Goal: Navigation & Orientation: Find specific page/section

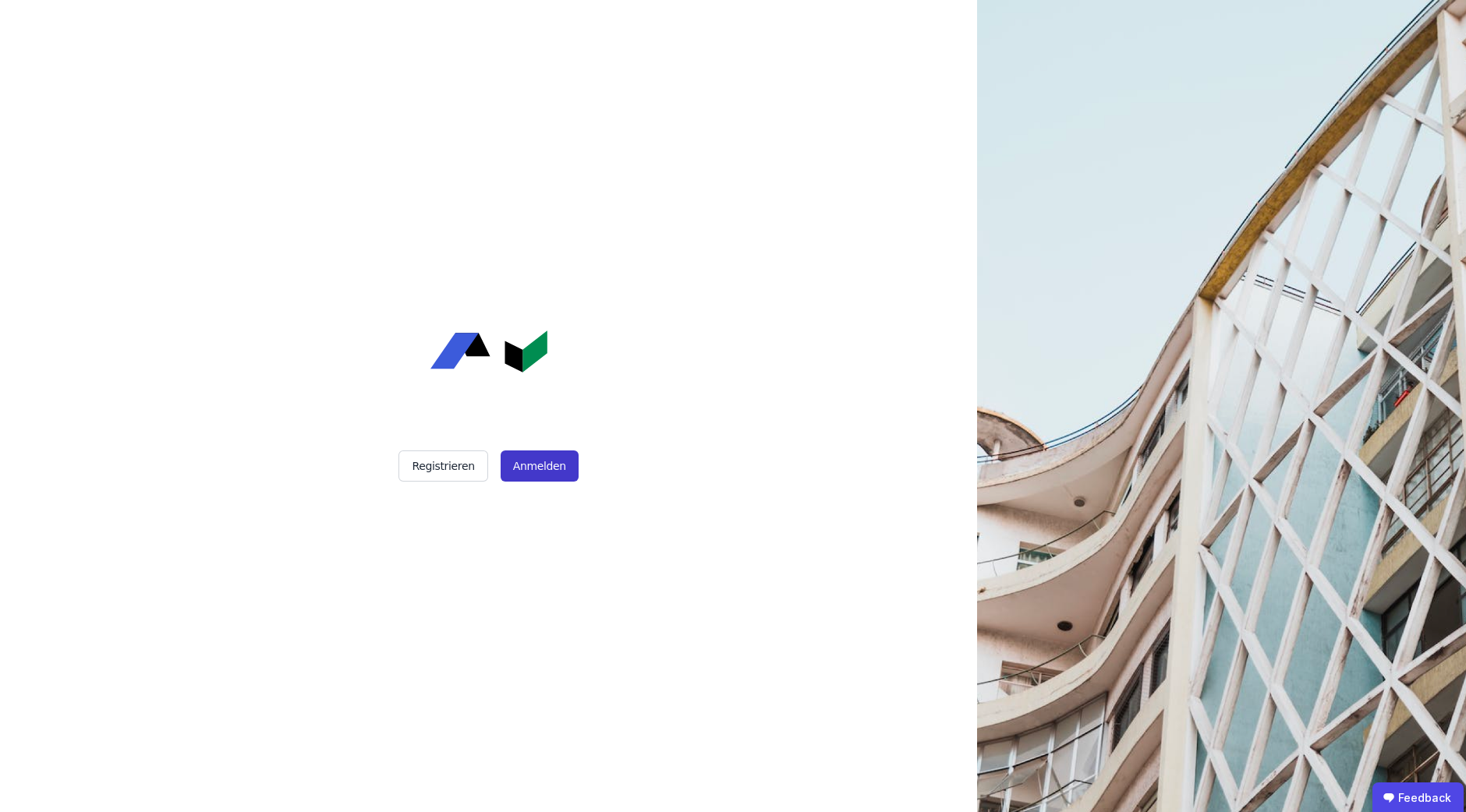
click at [553, 467] on button "Anmelden" at bounding box center [539, 466] width 78 height 31
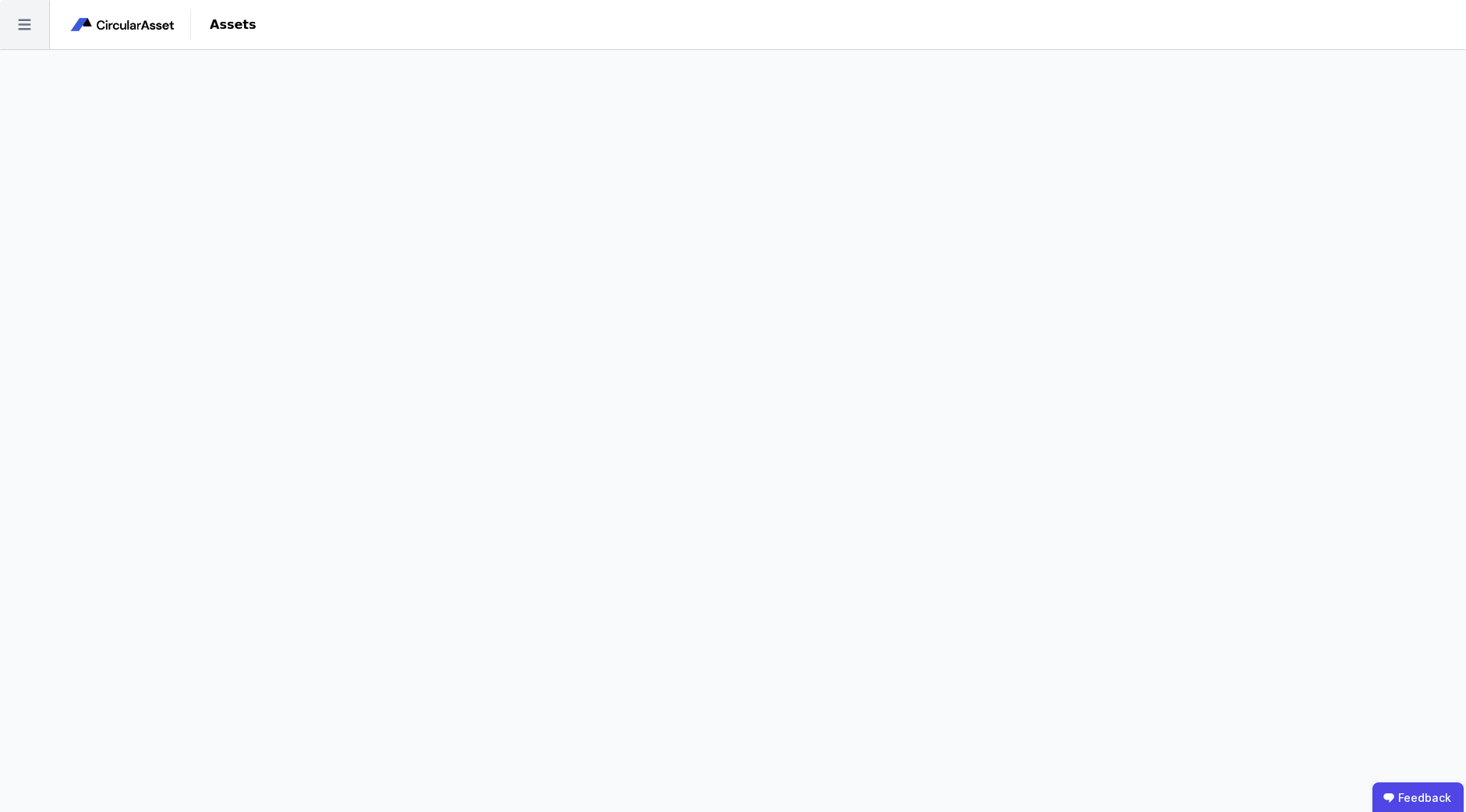
click at [34, 30] on icon at bounding box center [25, 25] width 49 height 49
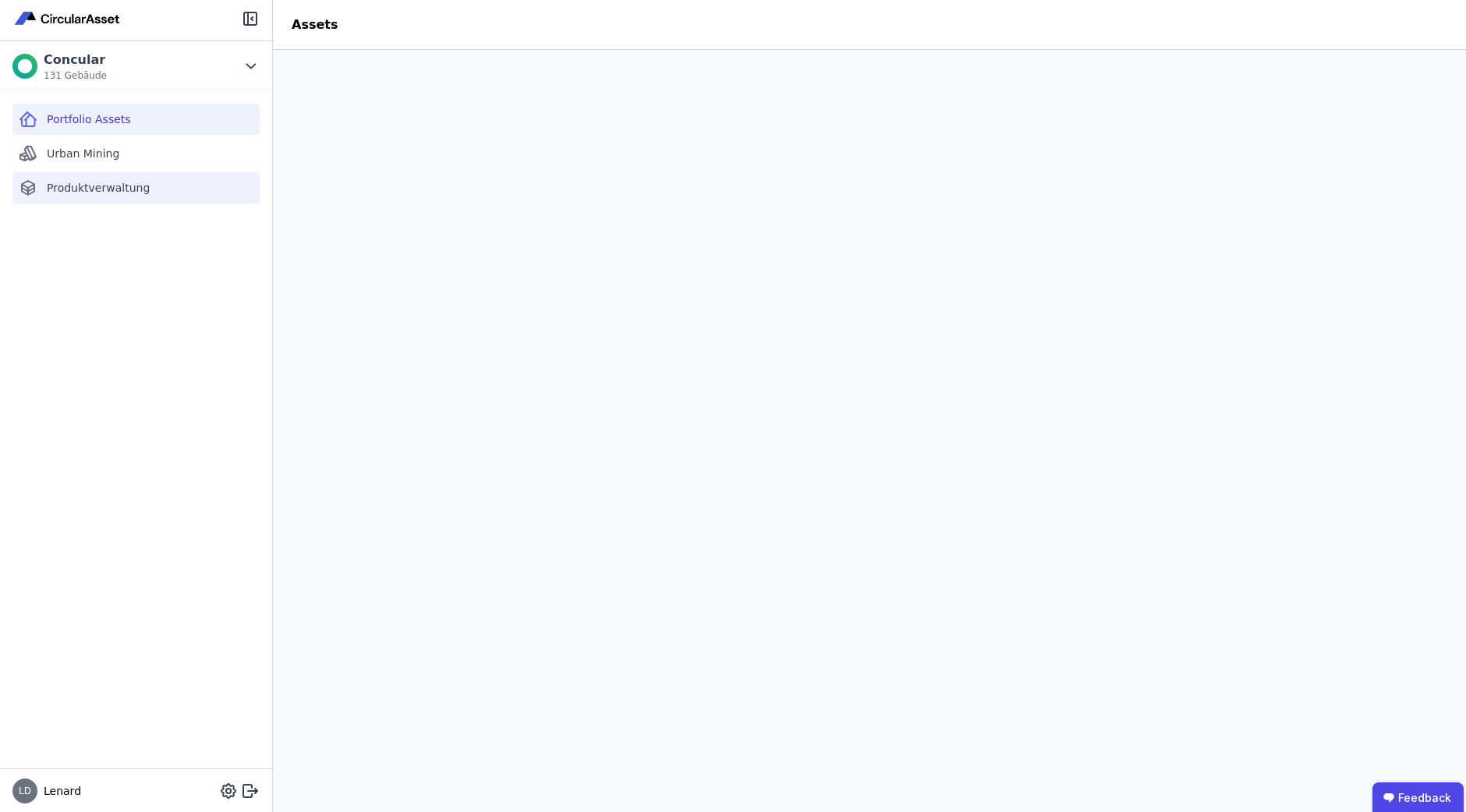
click at [86, 177] on div "Produktverwaltung" at bounding box center [136, 187] width 247 height 31
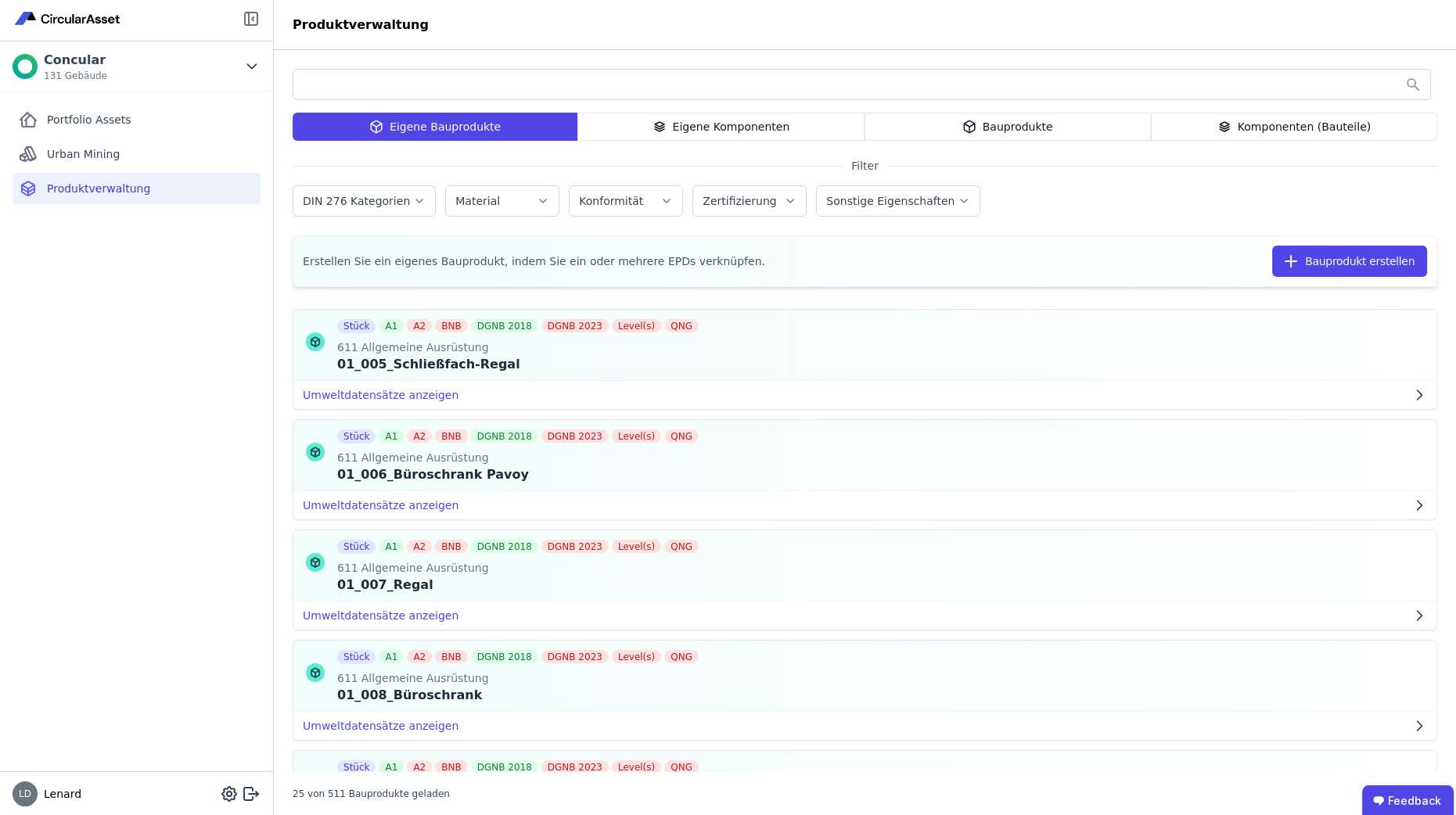
click at [251, 22] on icon at bounding box center [251, 19] width 19 height 19
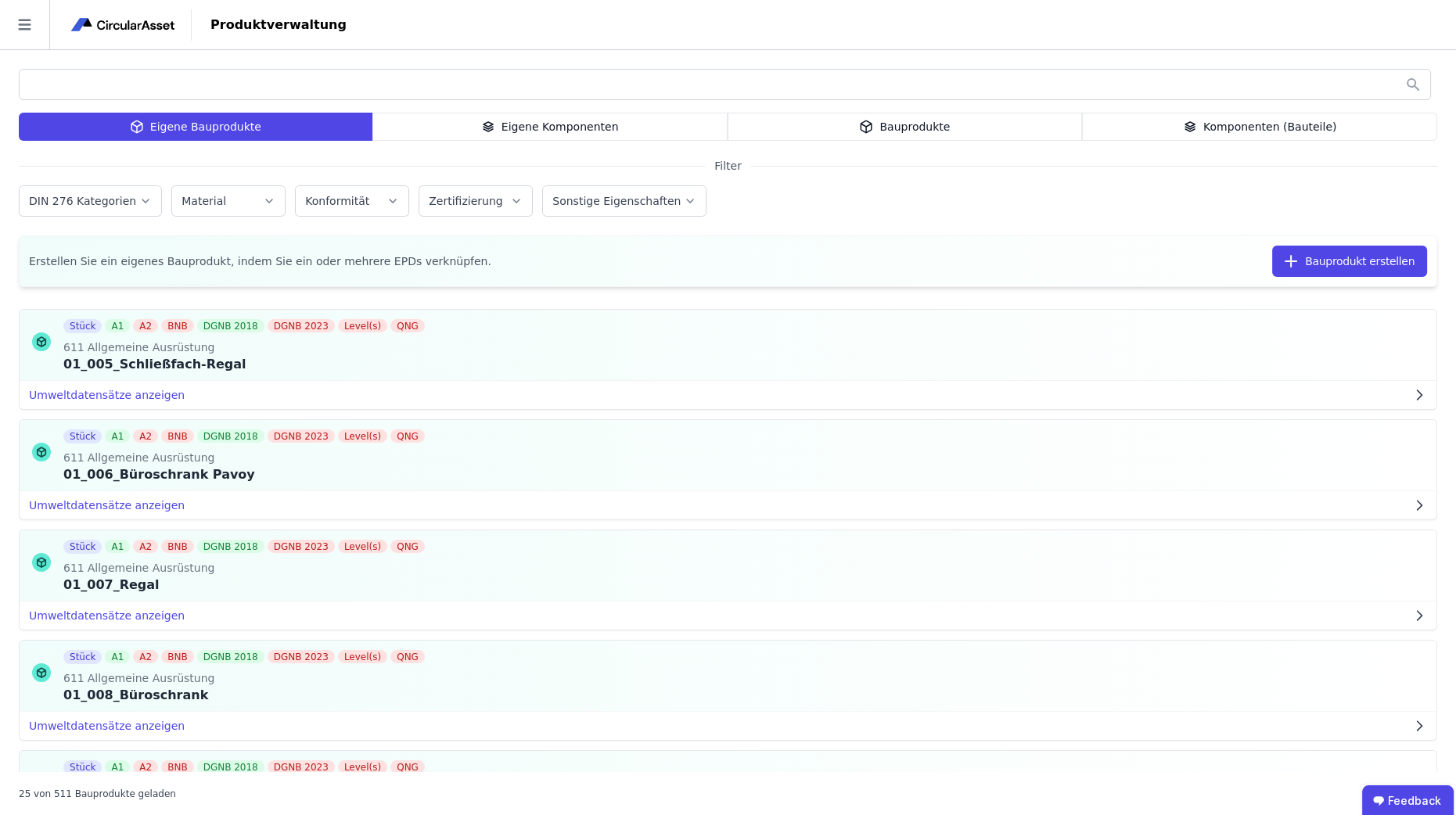
click at [91, 13] on div at bounding box center [130, 25] width 123 height 31
click at [11, 25] on icon at bounding box center [25, 25] width 50 height 50
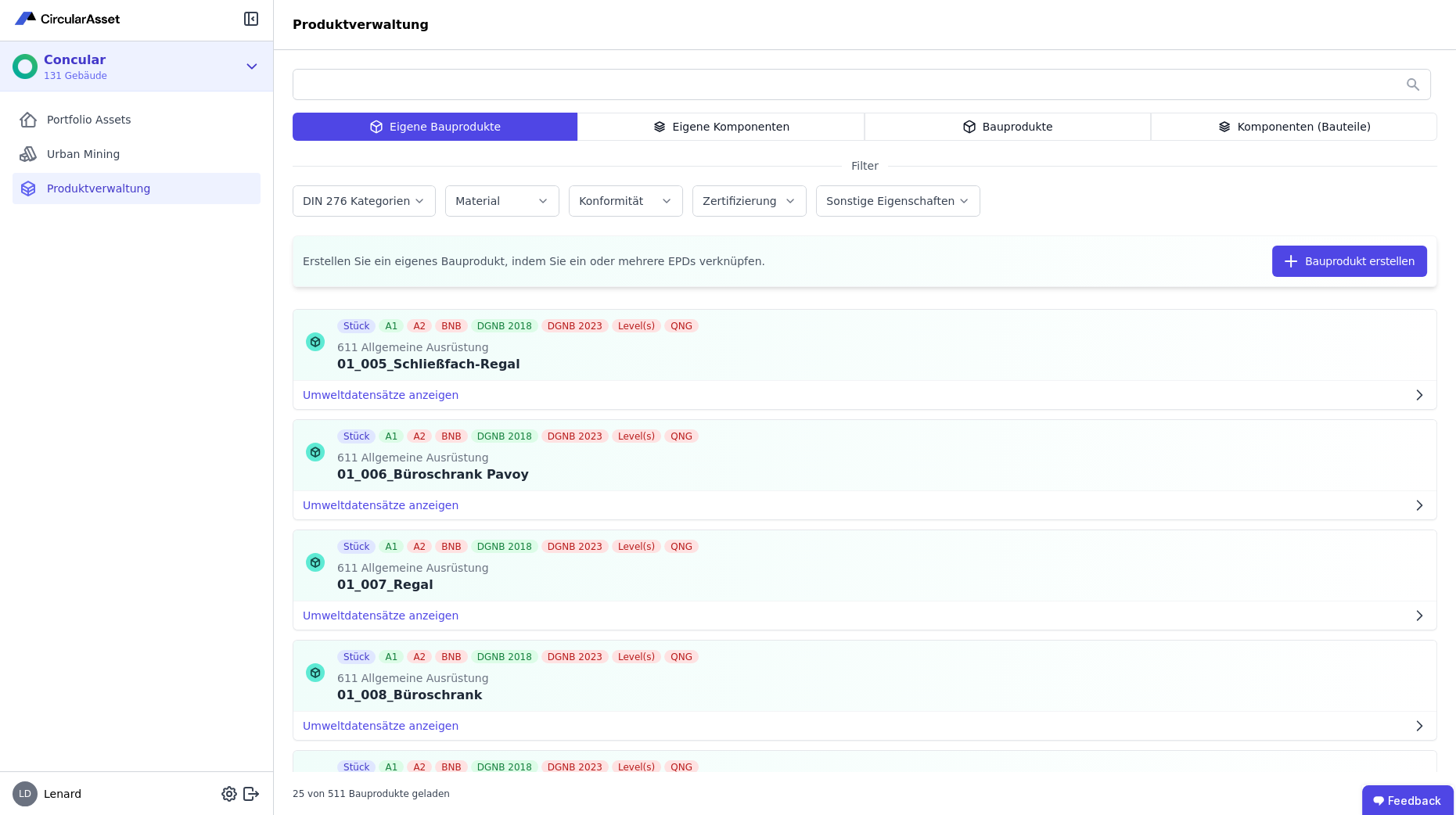
click at [215, 63] on div "Concular 131 Gebäude" at bounding box center [124, 66] width 224 height 31
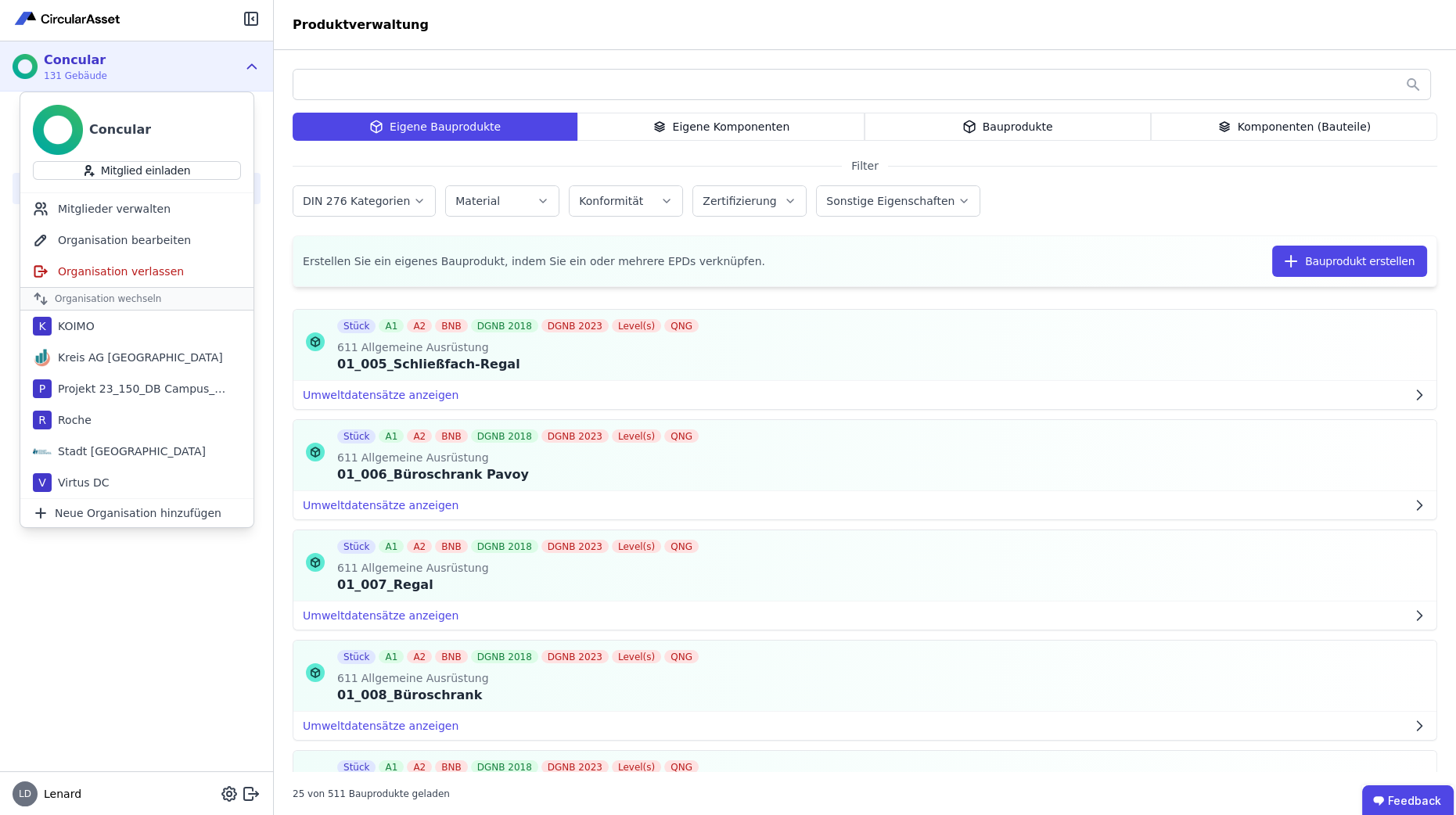
click at [78, 587] on div "Portfolio Assets Urban Mining Produktverwaltung" at bounding box center [137, 431] width 273 height 679
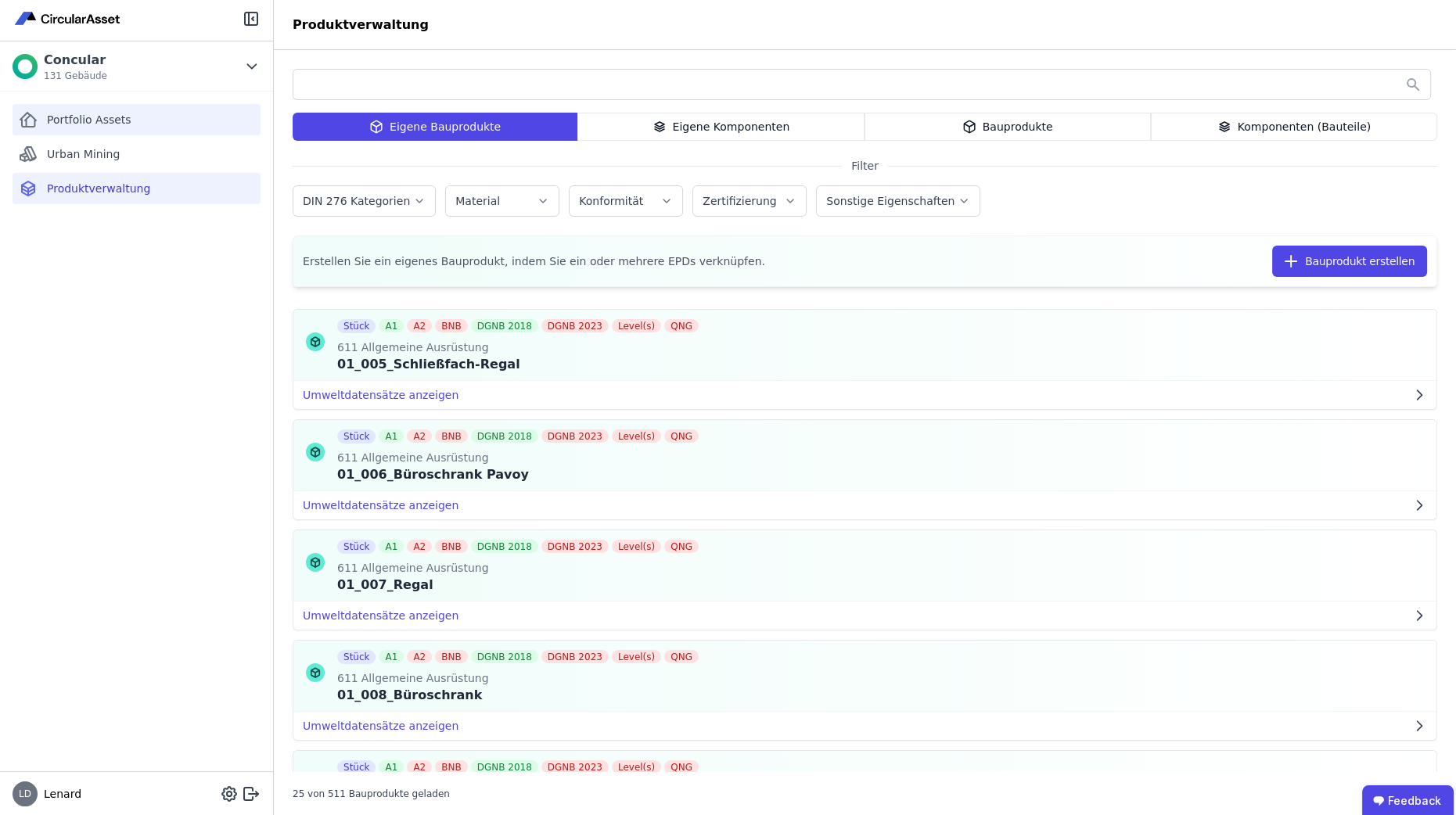
click at [84, 115] on span "Portfolio Assets" at bounding box center [89, 119] width 85 height 15
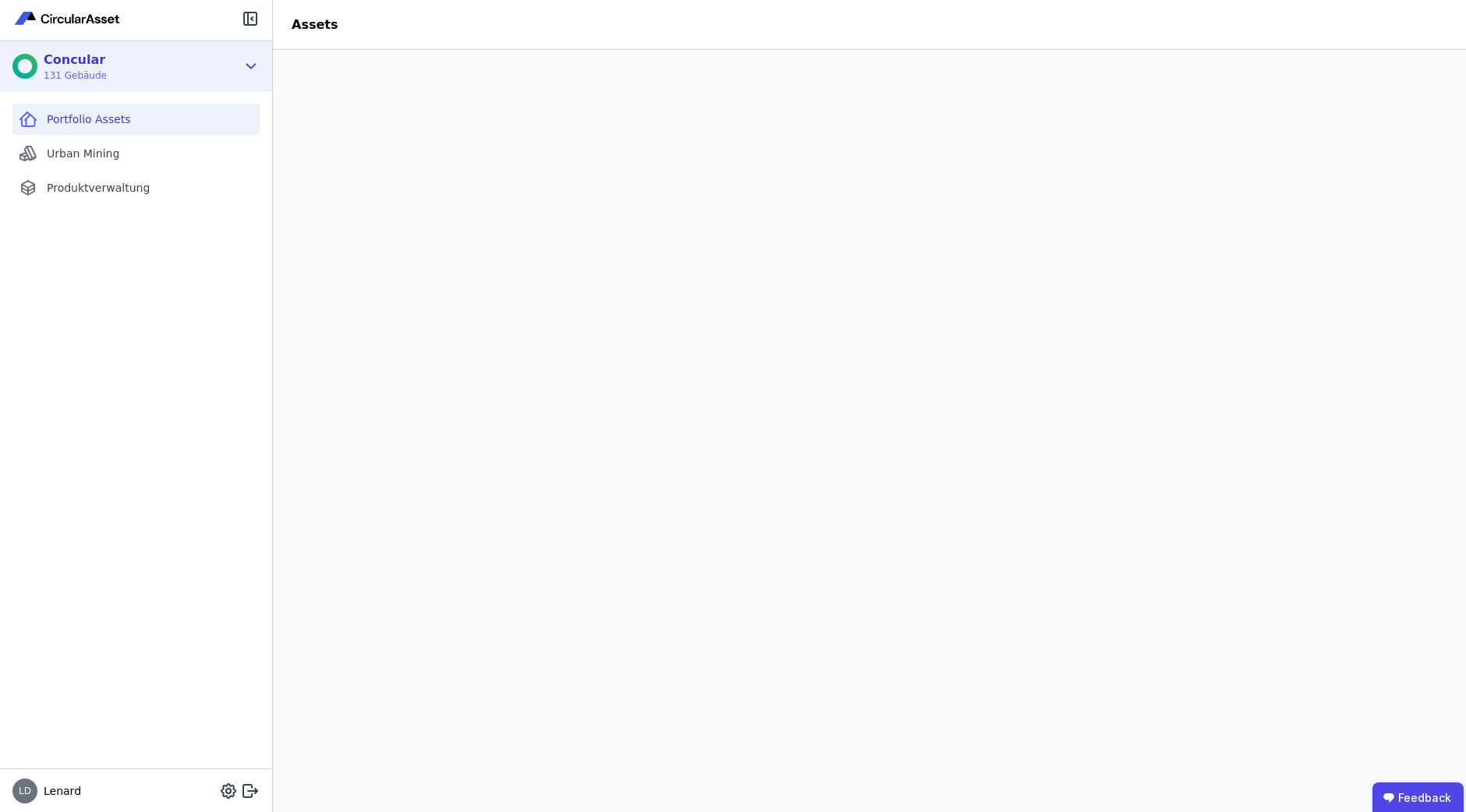
click at [236, 64] on div "Concular 131 Gebäude" at bounding box center [124, 66] width 224 height 31
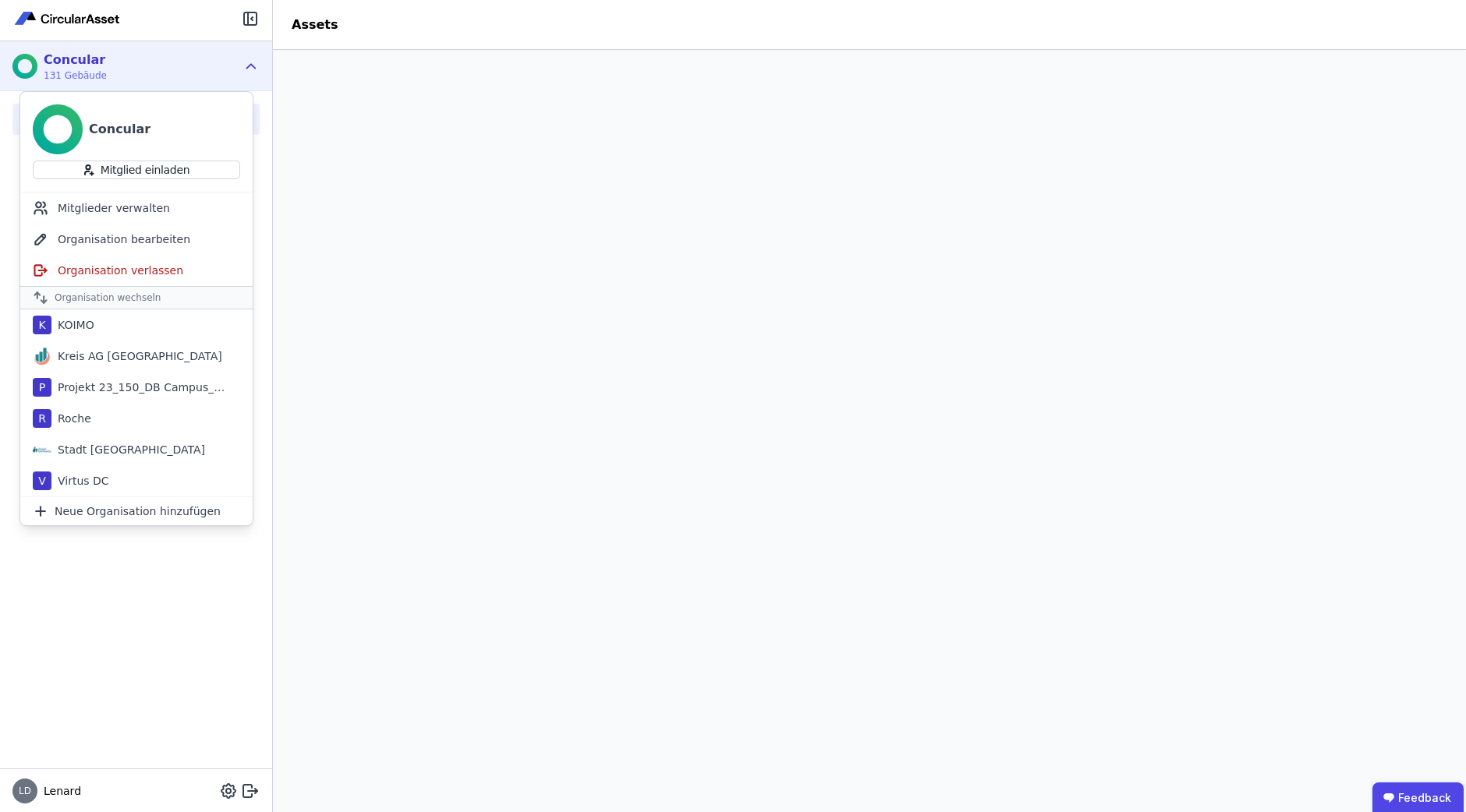
click at [67, 547] on div "Portfolio Assets Urban Mining Produktverwaltung" at bounding box center [136, 430] width 272 height 677
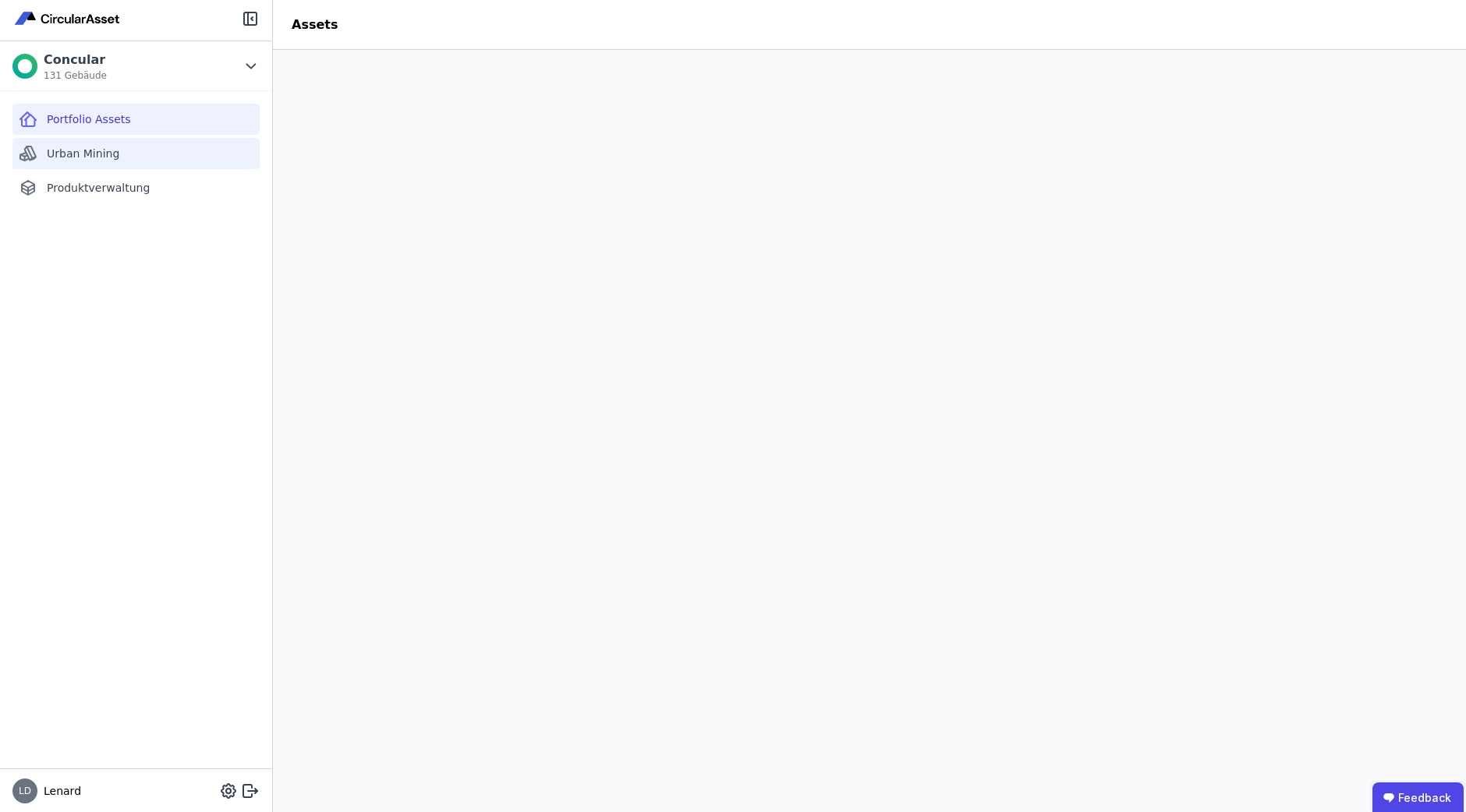
click at [97, 158] on span "Urban Mining" at bounding box center [83, 153] width 72 height 15
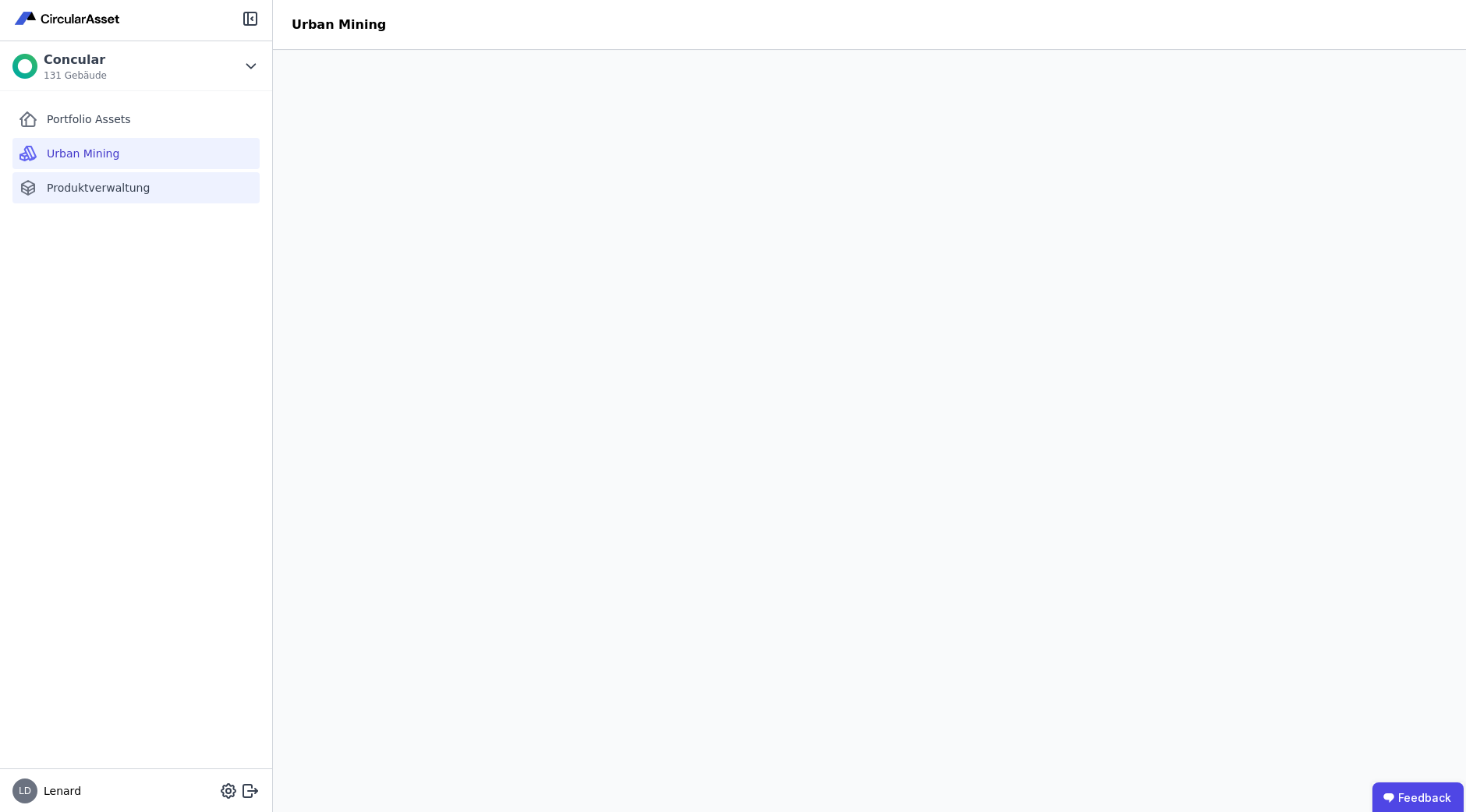
click at [63, 197] on div "Produktverwaltung" at bounding box center [136, 187] width 247 height 31
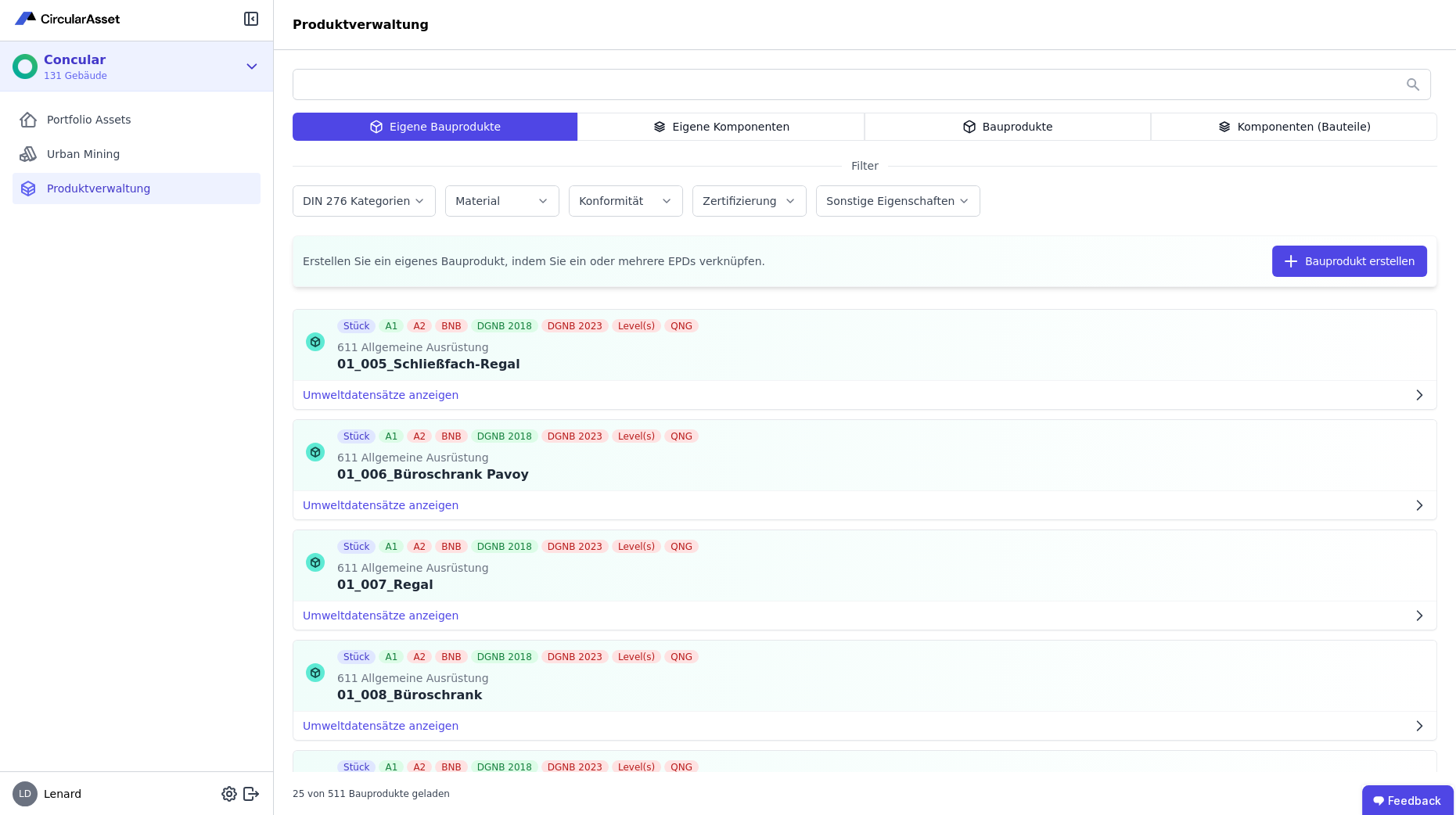
click at [85, 80] on span "131 Gebäude" at bounding box center [75, 75] width 63 height 12
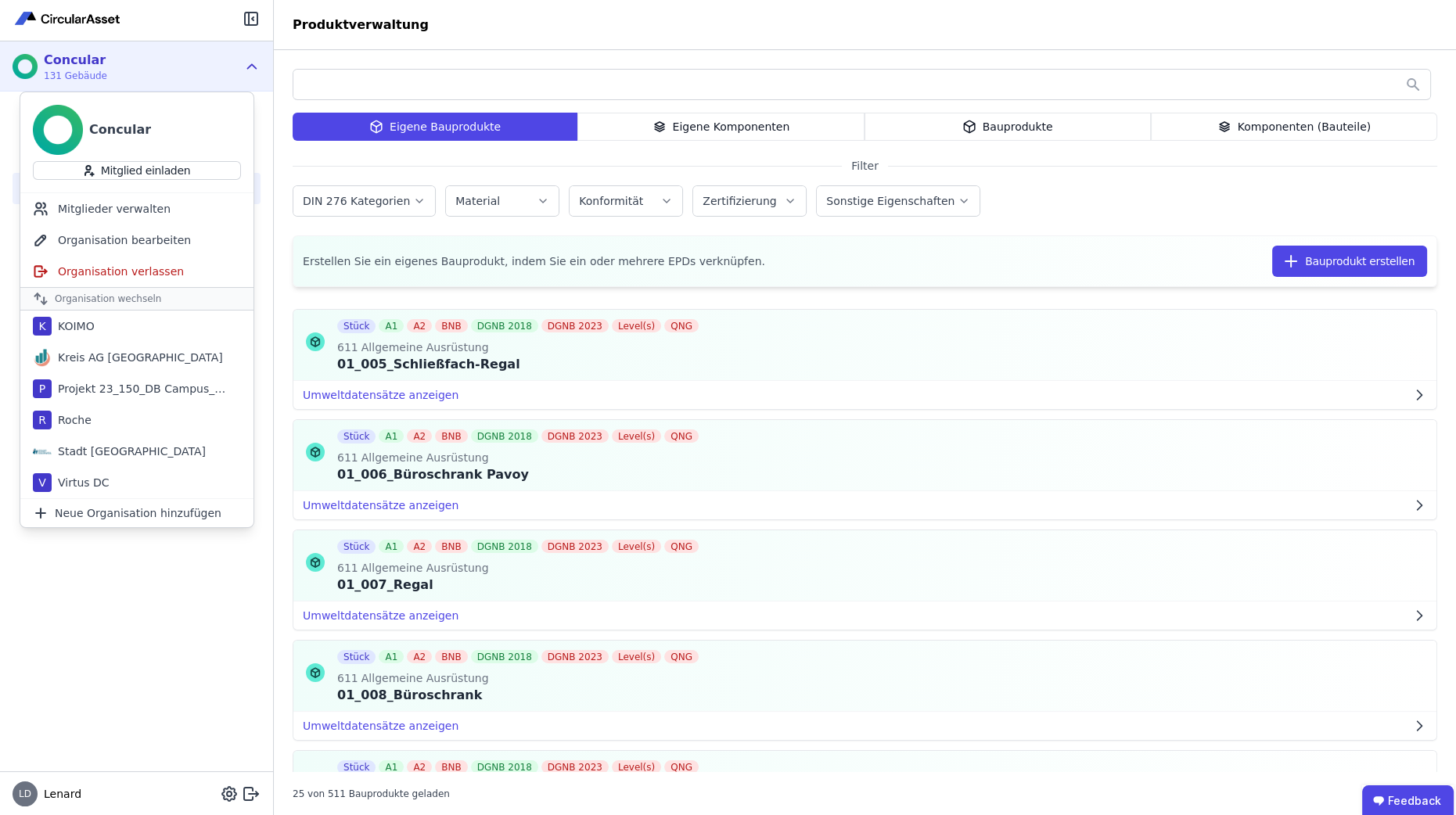
click at [106, 129] on div "Concular" at bounding box center [119, 130] width 62 height 19
click at [95, 131] on div "Concular" at bounding box center [119, 130] width 62 height 19
click at [264, 49] on div "Concular 131 Gebäude" at bounding box center [137, 66] width 273 height 50
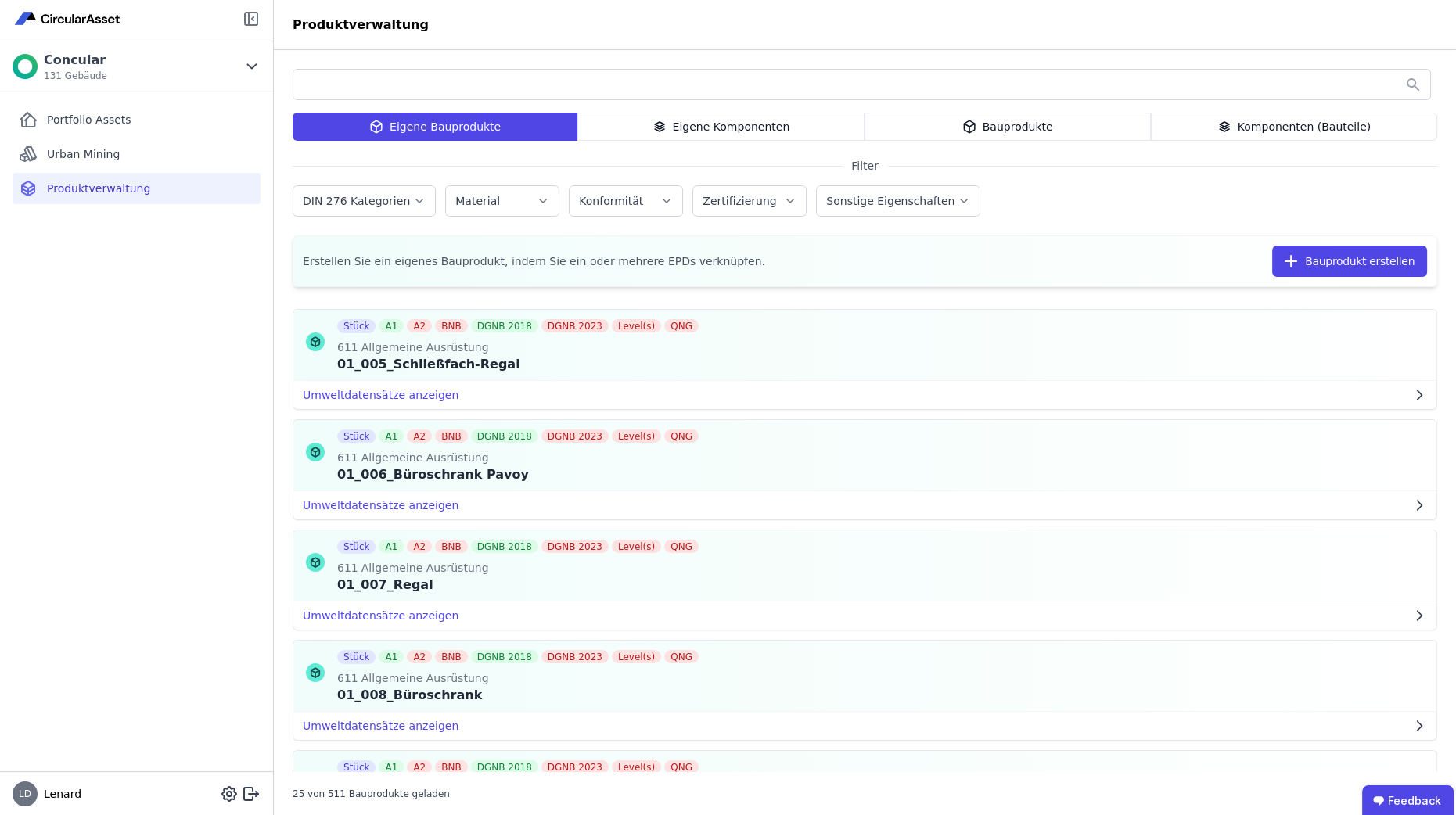
click at [254, 13] on icon at bounding box center [251, 19] width 19 height 19
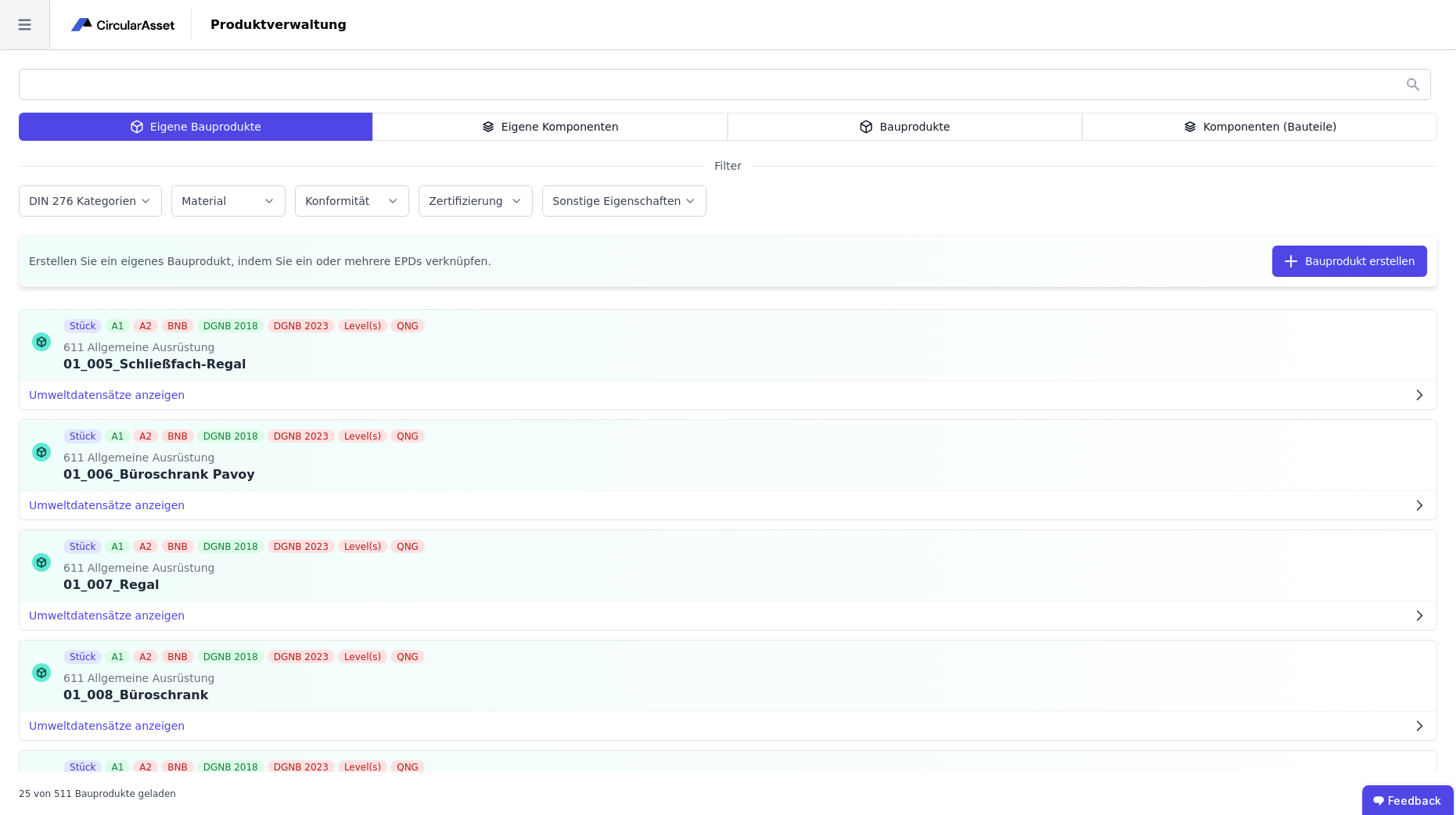
click at [8, 13] on icon at bounding box center [25, 25] width 50 height 50
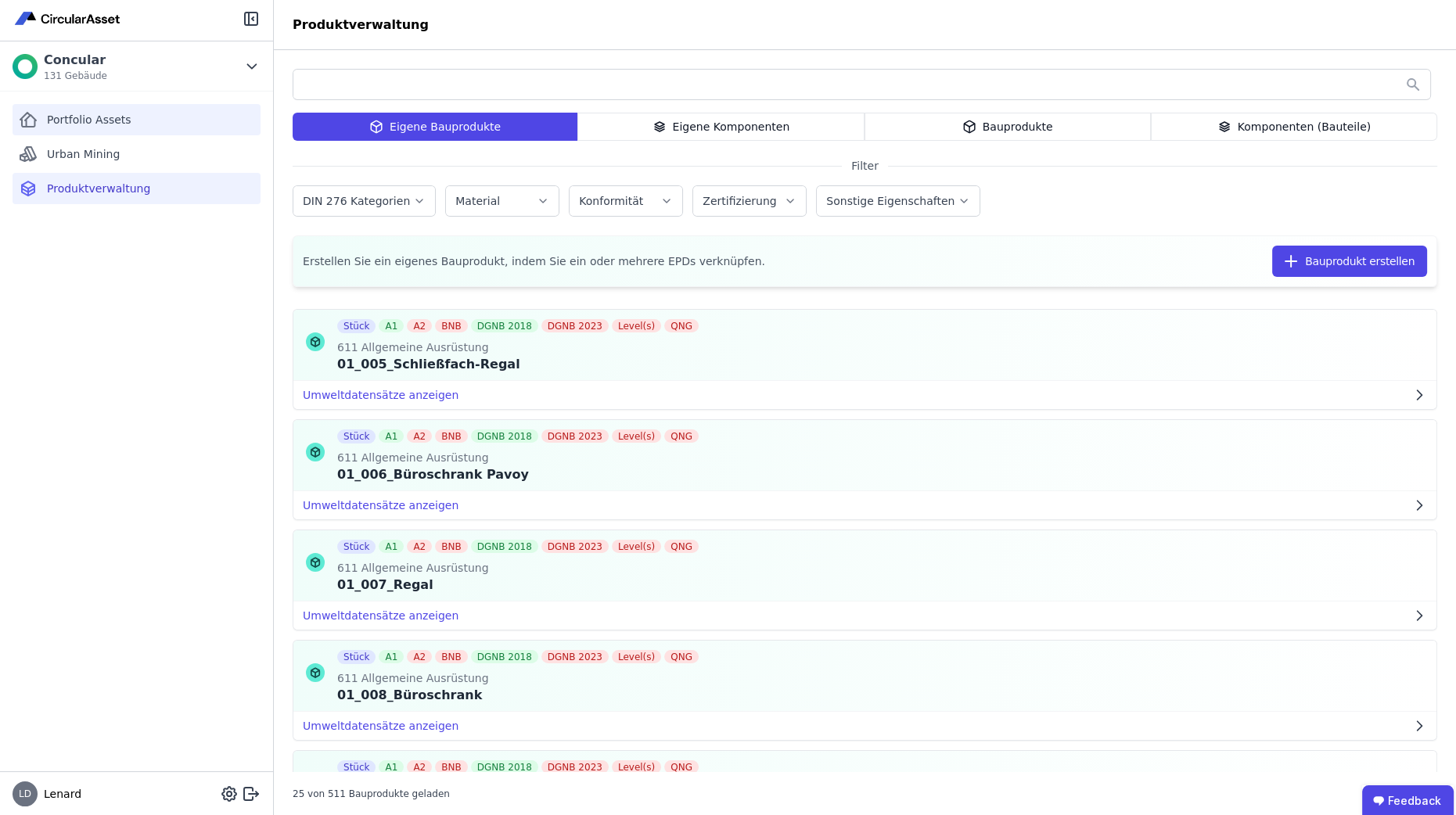
click at [163, 115] on div "Portfolio Assets" at bounding box center [137, 119] width 248 height 31
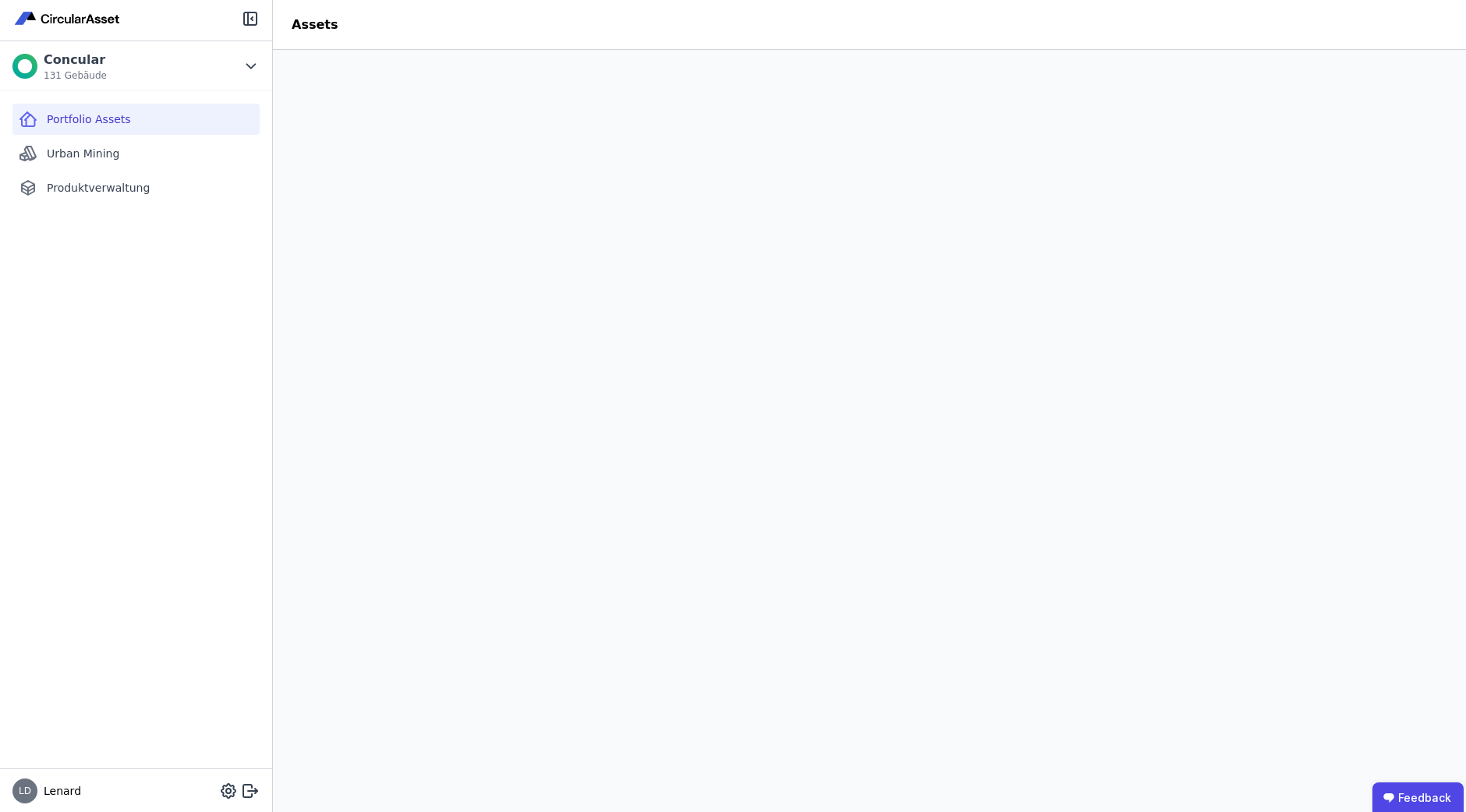
click at [50, 109] on div "Portfolio Assets" at bounding box center [136, 119] width 247 height 31
